Goal: Use online tool/utility: Utilize a website feature to perform a specific function

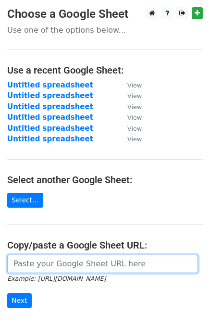
click at [41, 258] on input "url" at bounding box center [102, 264] width 191 height 18
paste input "[URL][DOMAIN_NAME]"
type input "[URL][DOMAIN_NAME]"
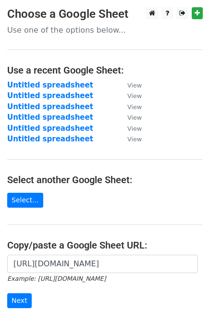
scroll to position [0, 0]
click at [16, 303] on input "Next" at bounding box center [19, 300] width 25 height 15
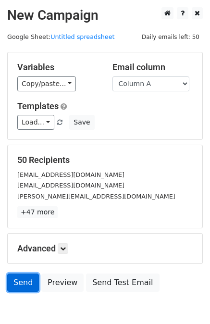
click at [15, 281] on link "Send" at bounding box center [23, 283] width 32 height 18
